Goal: Transaction & Acquisition: Register for event/course

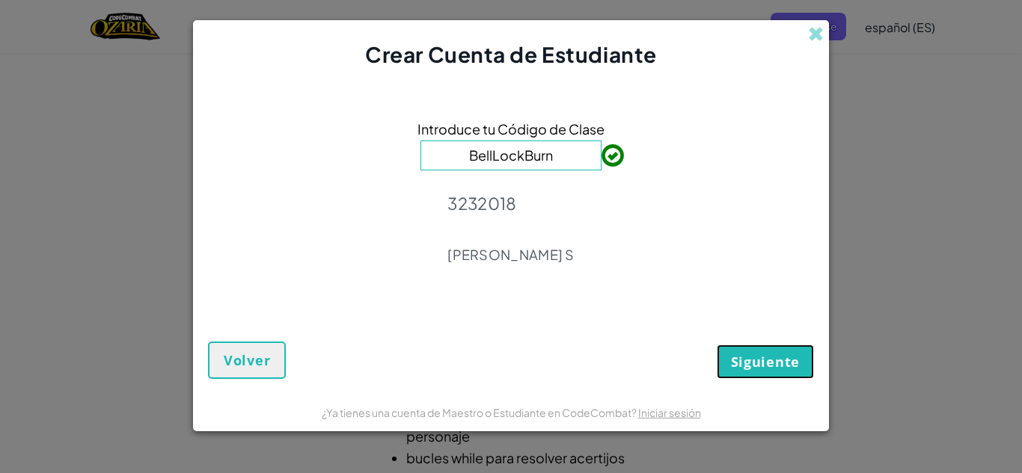
click at [755, 368] on font "Siguiente" at bounding box center [765, 362] width 69 height 18
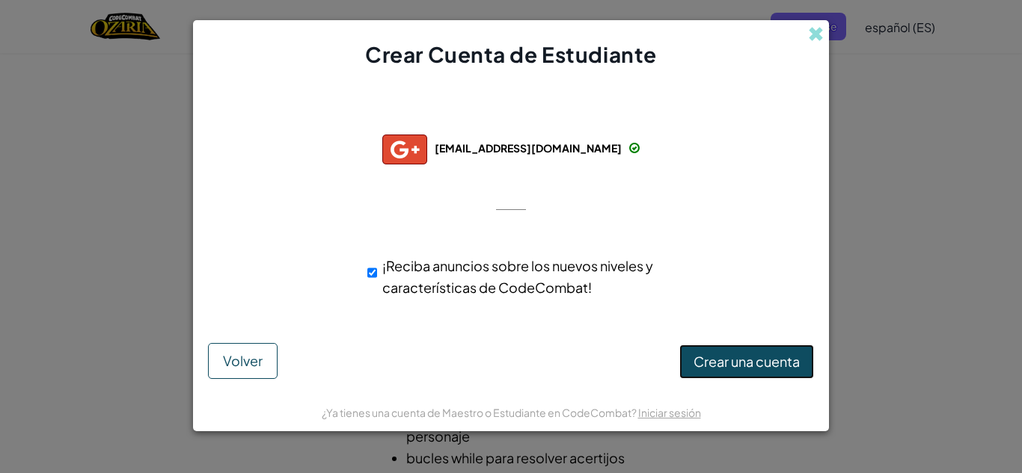
click at [748, 352] on button "Crear una cuenta" at bounding box center [746, 362] width 135 height 34
click at [748, 352] on font "Crear una cuenta" at bounding box center [746, 359] width 106 height 17
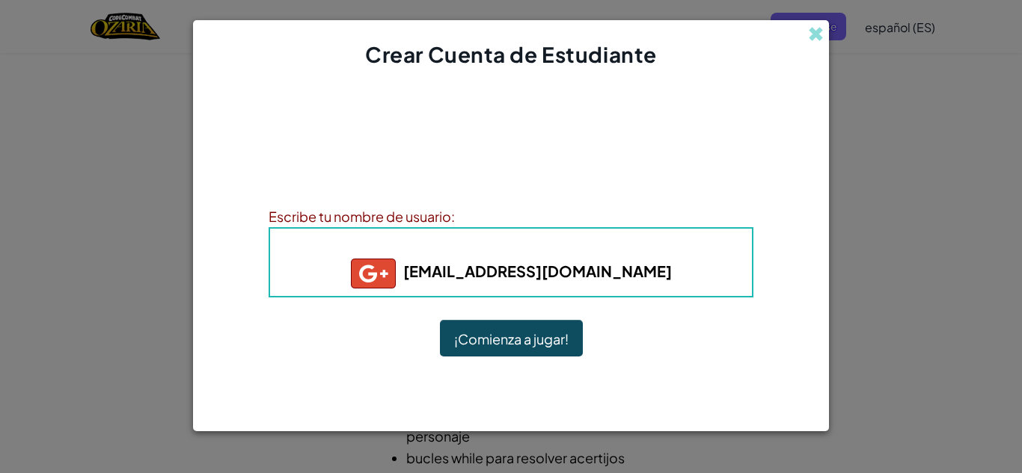
click at [504, 339] on font "¡Comienza a jugar!" at bounding box center [511, 339] width 114 height 17
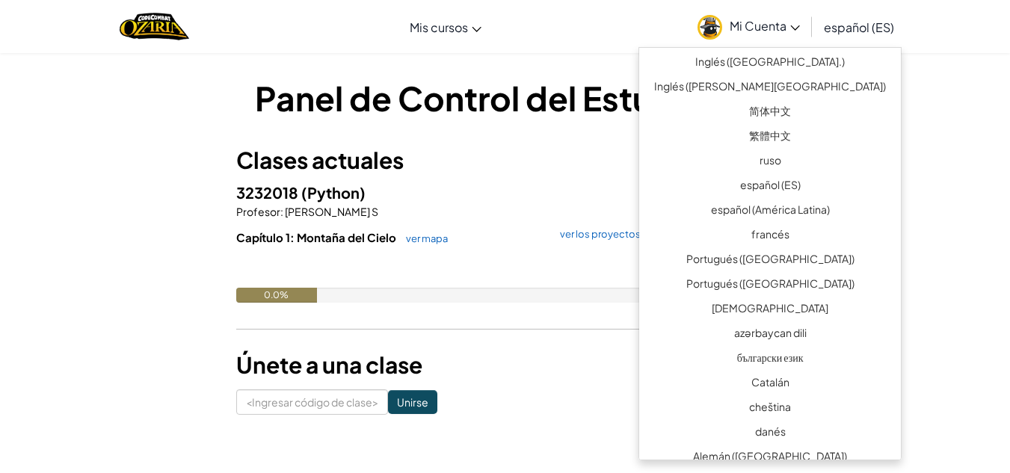
click at [555, 180] on div "Clases actuales 3232018 (Python) Profesor : [PERSON_NAME] S Capítulo 1: Montaña…" at bounding box center [505, 244] width 539 height 201
